Goal: Information Seeking & Learning: Learn about a topic

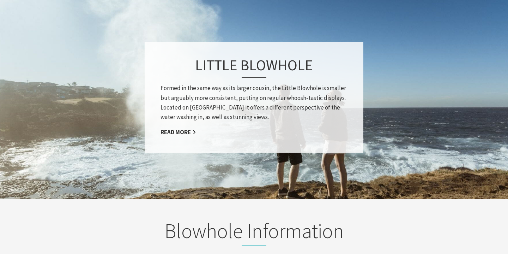
scroll to position [573, 0]
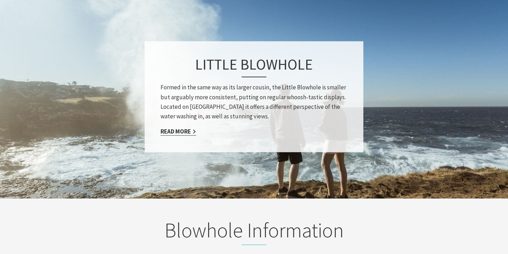
click at [174, 127] on link "Read More" at bounding box center [179, 131] width 36 height 8
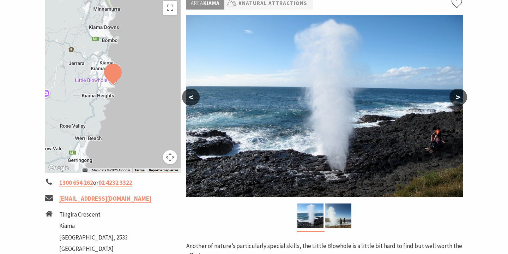
scroll to position [117, 0]
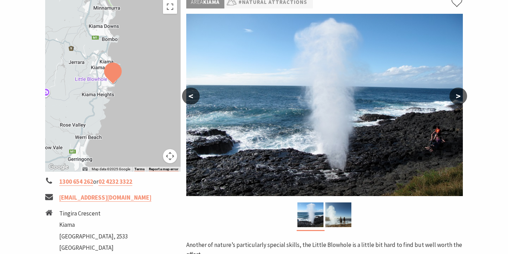
click at [458, 96] on button ">" at bounding box center [459, 96] width 18 height 17
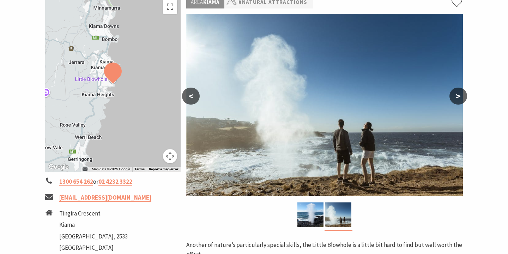
click at [458, 96] on button ">" at bounding box center [459, 96] width 18 height 17
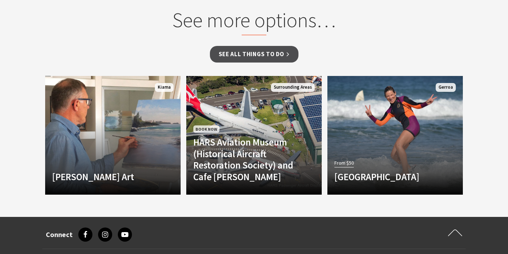
scroll to position [648, 0]
